Goal: Entertainment & Leisure: Consume media (video, audio)

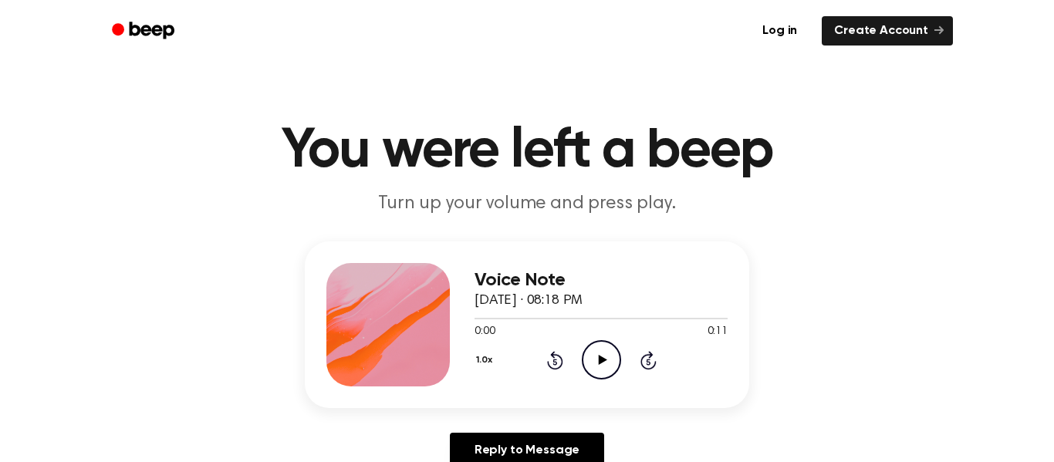
click at [611, 363] on icon "Play Audio" at bounding box center [601, 359] width 39 height 39
click at [619, 357] on icon "Play Audio" at bounding box center [601, 359] width 39 height 39
click at [584, 376] on icon "Play Audio" at bounding box center [601, 359] width 39 height 39
click at [603, 360] on icon at bounding box center [602, 360] width 8 height 10
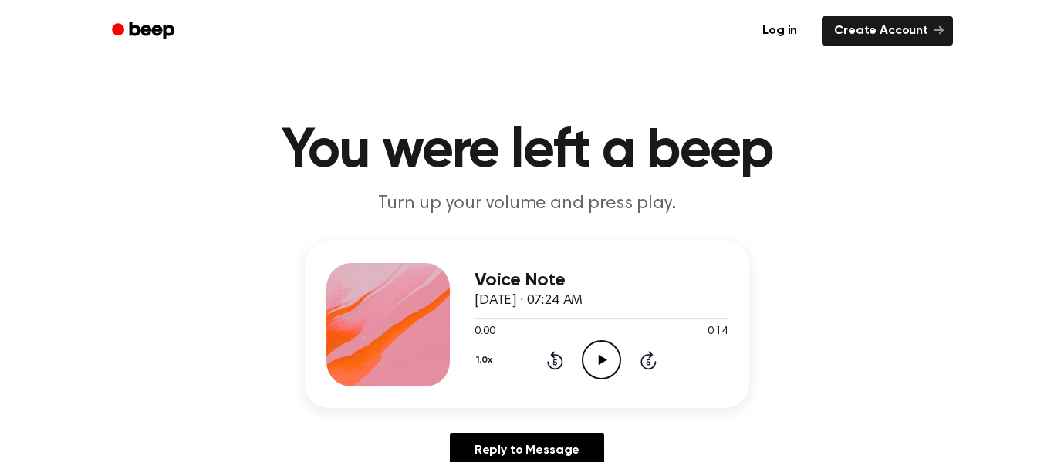
click at [617, 367] on icon "Play Audio" at bounding box center [601, 359] width 39 height 39
